Goal: Check status: Check status

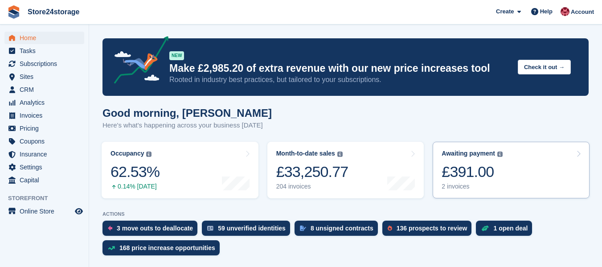
click at [479, 187] on div "2 invoices" at bounding box center [472, 187] width 61 height 8
